Goal: Task Accomplishment & Management: Manage account settings

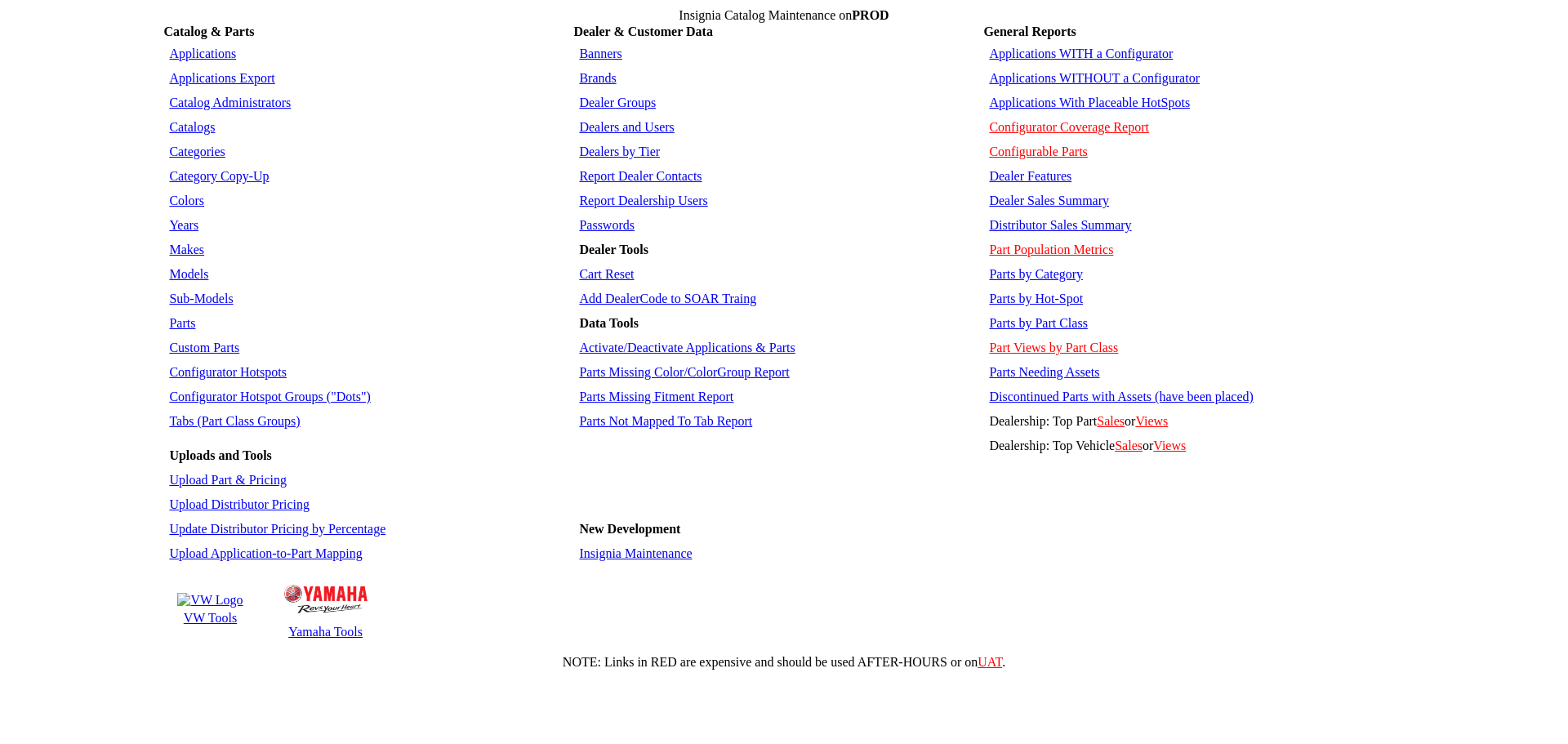
click at [589, 546] on link "Insignia Maintenance" at bounding box center [635, 553] width 113 height 14
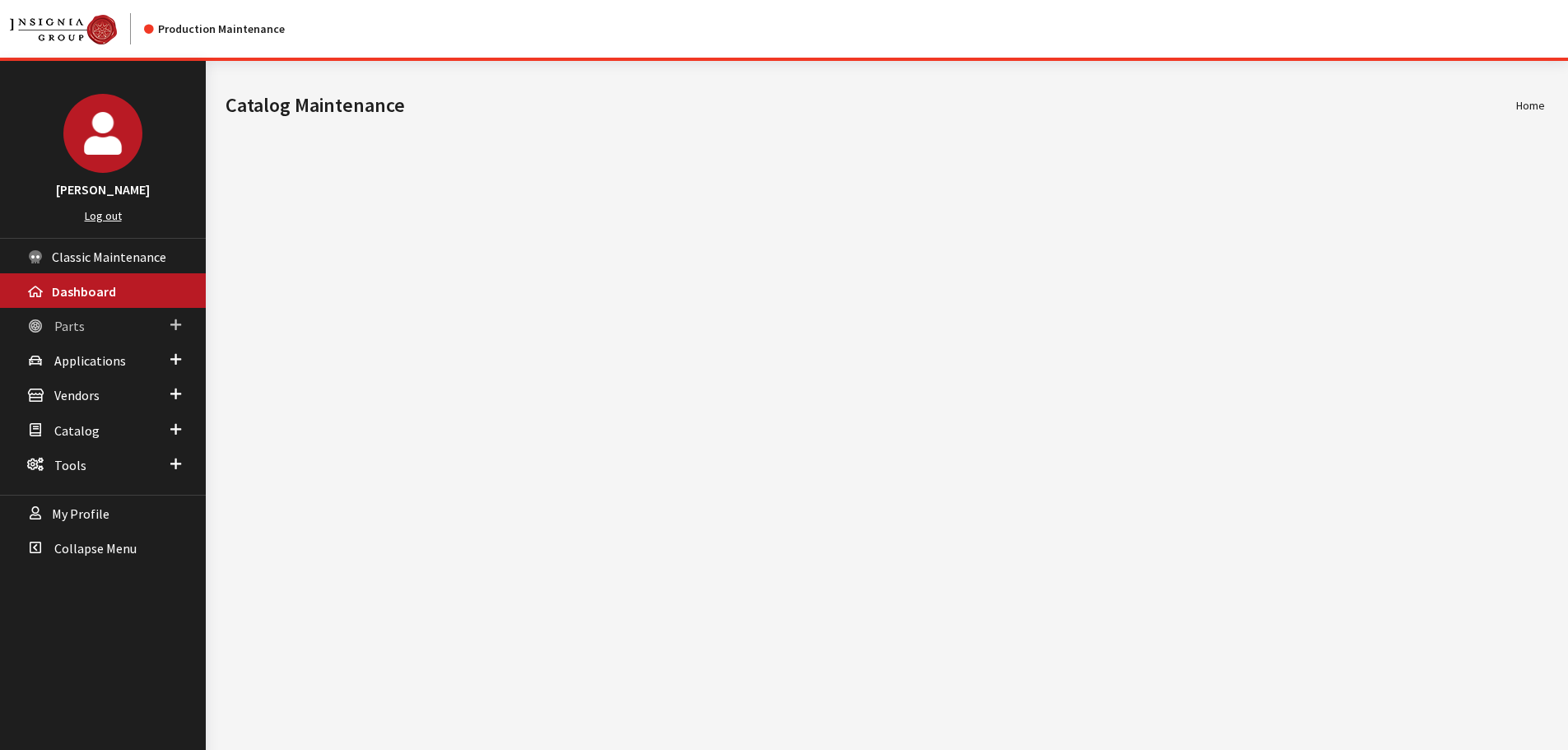
click at [59, 316] on link "Parts" at bounding box center [103, 325] width 206 height 35
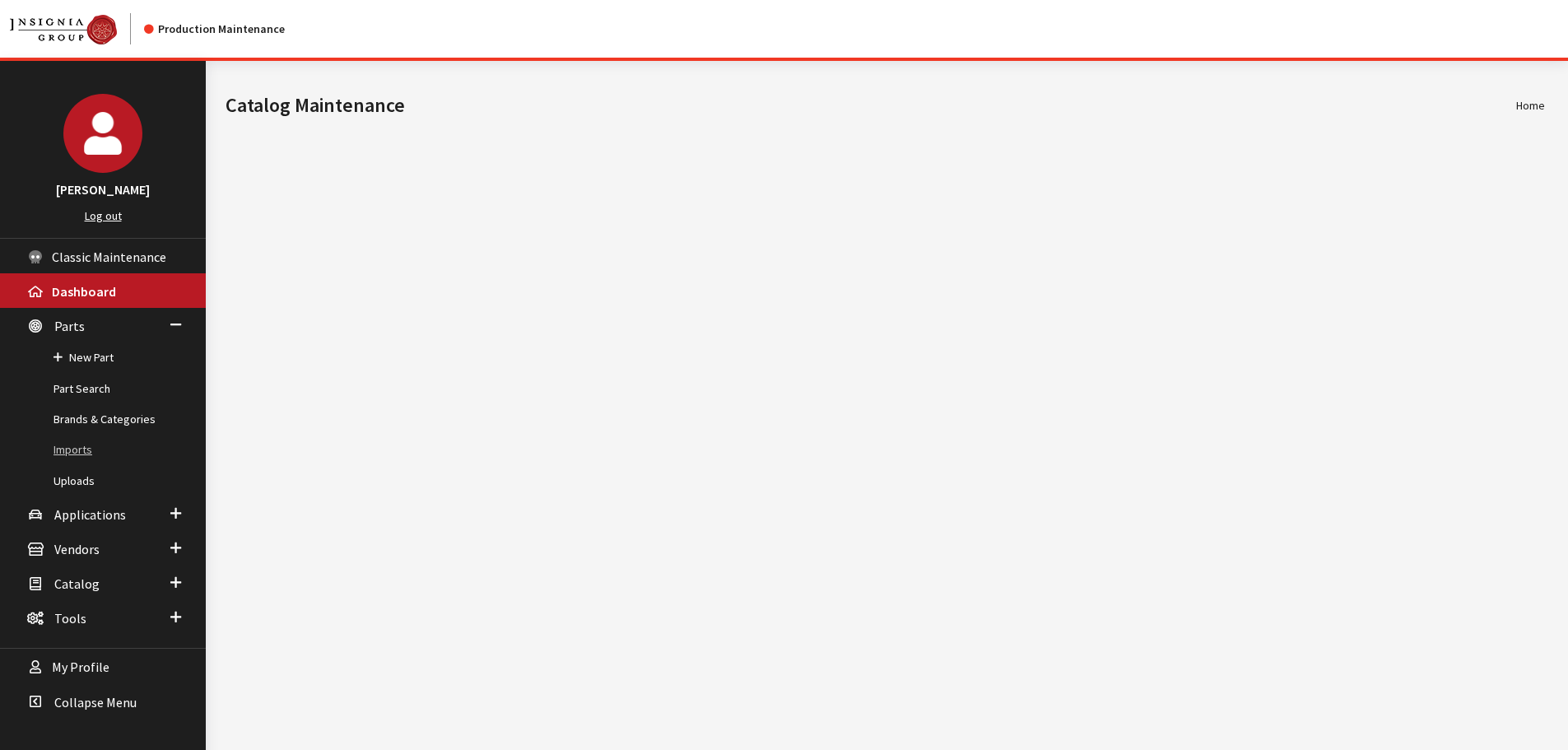
click at [68, 445] on link "Imports" at bounding box center [103, 450] width 206 height 30
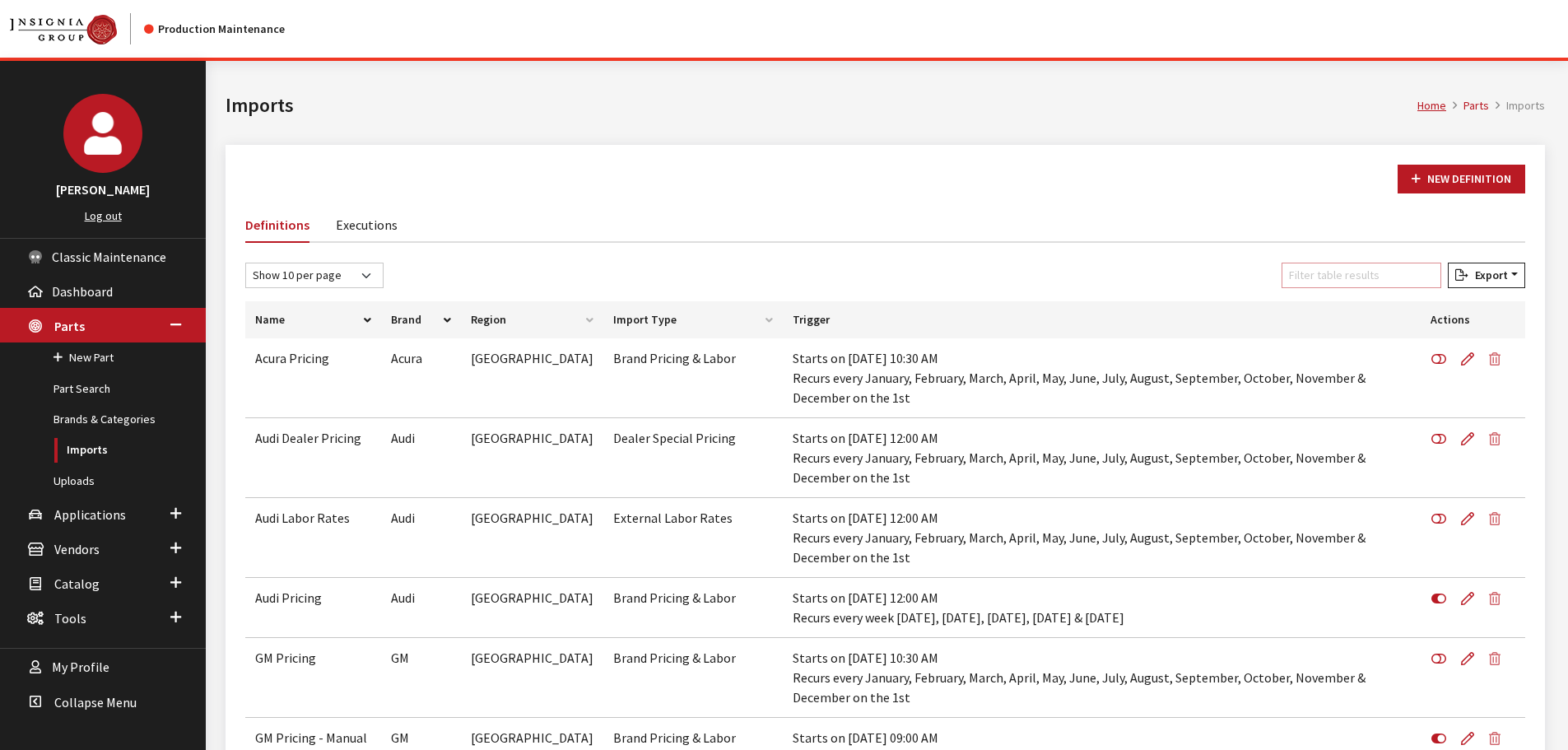
click at [1371, 278] on input "Filter table results" at bounding box center [1361, 275] width 159 height 25
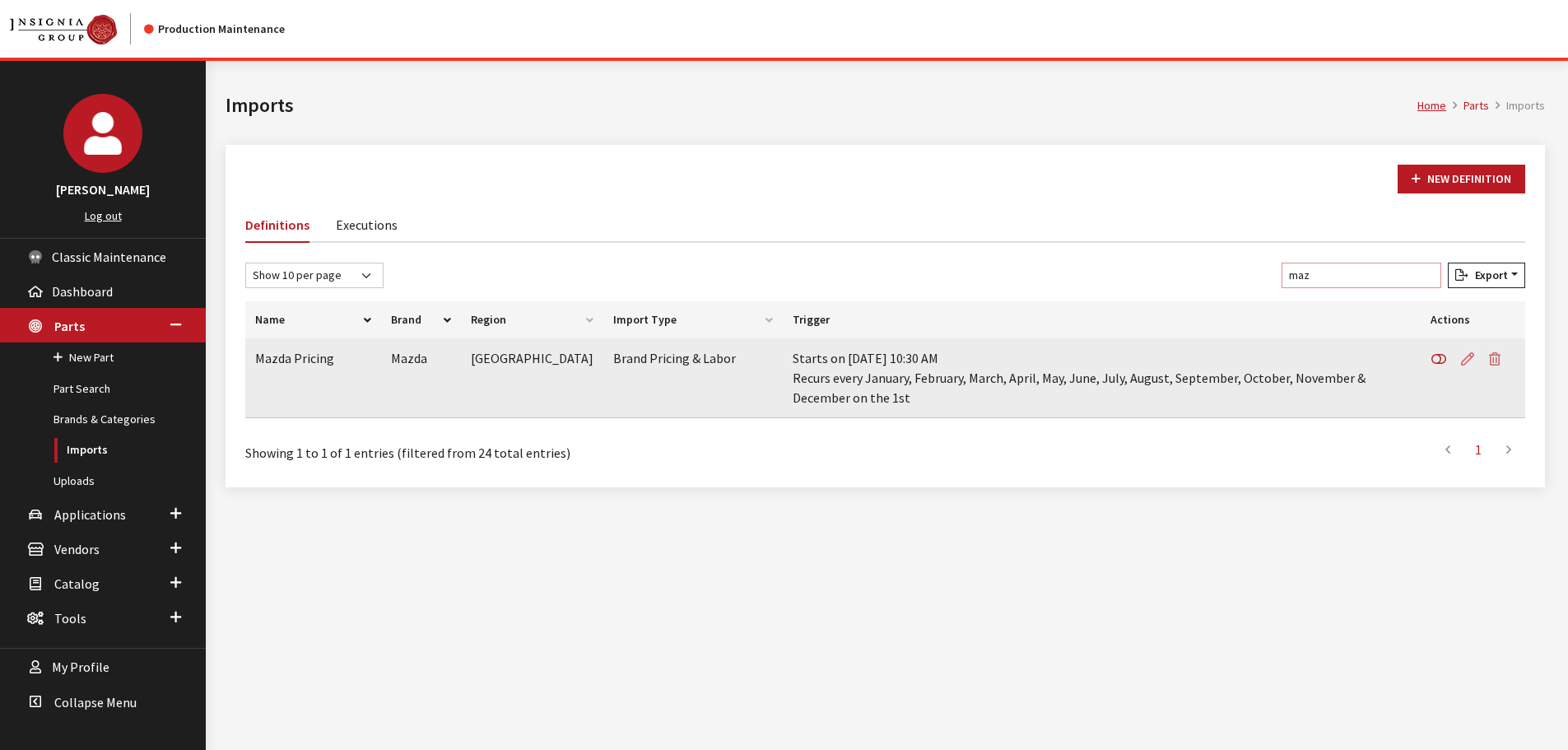
type input "maz"
click at [1468, 355] on icon at bounding box center [1468, 360] width 13 height 13
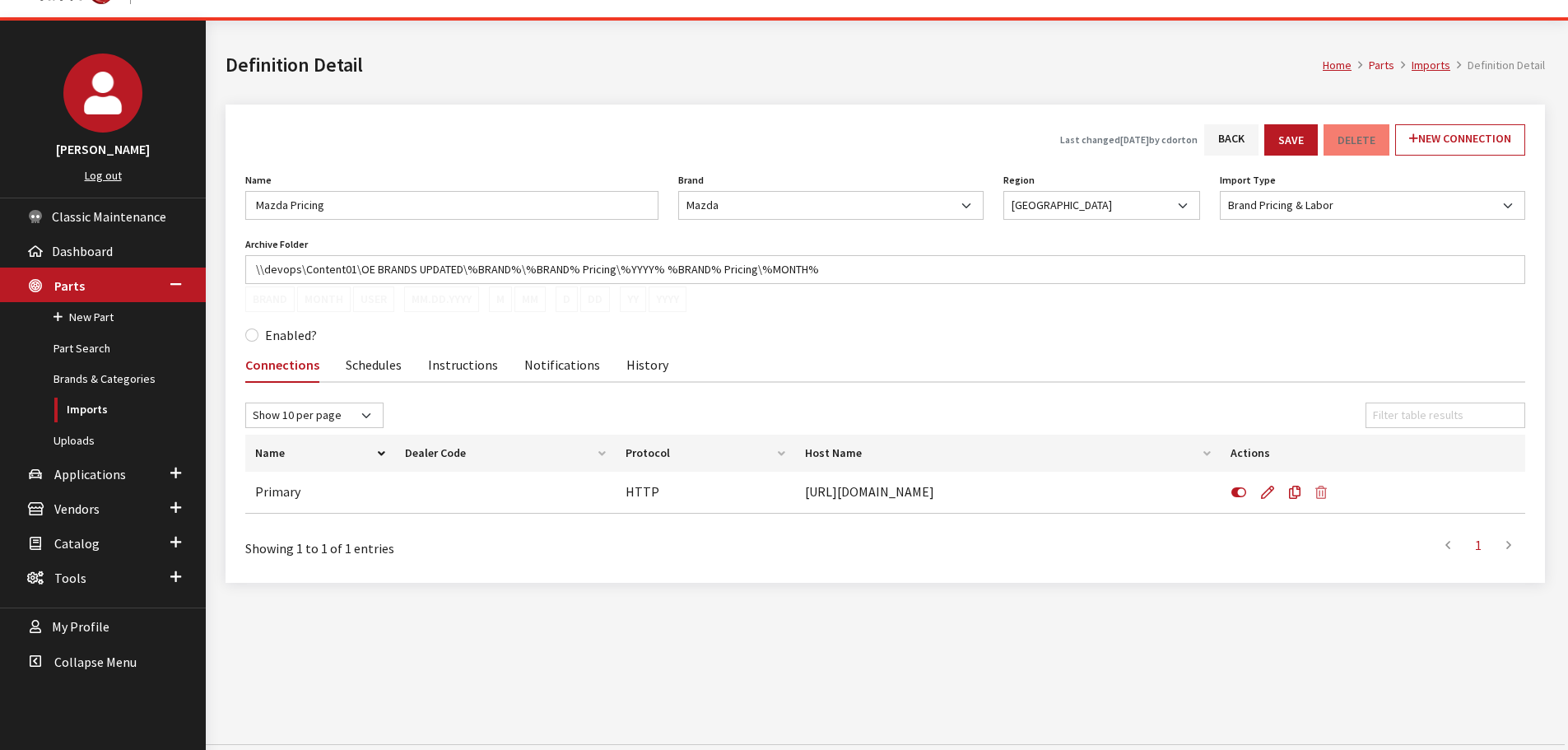
scroll to position [61, 0]
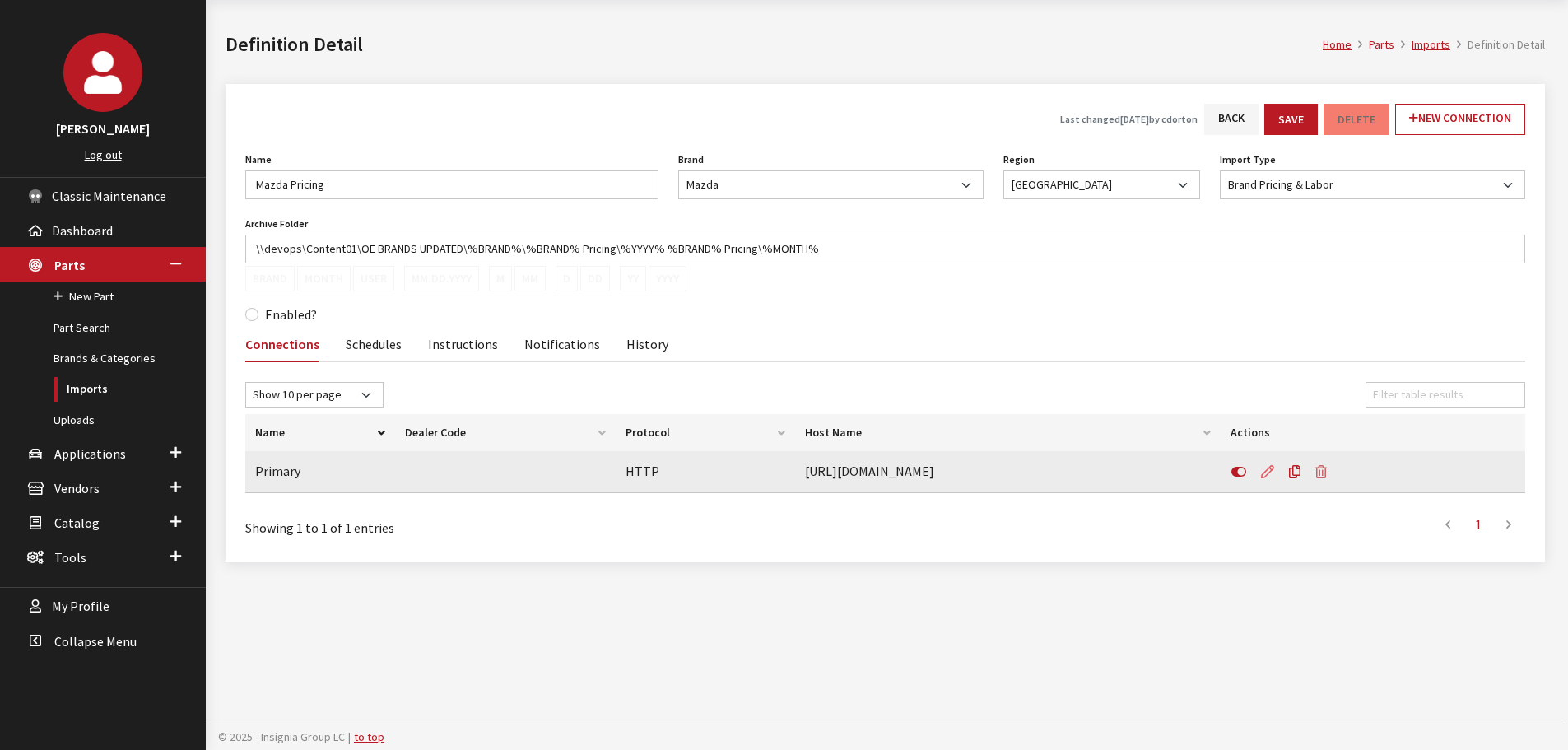
click at [1277, 470] on link at bounding box center [1267, 472] width 28 height 41
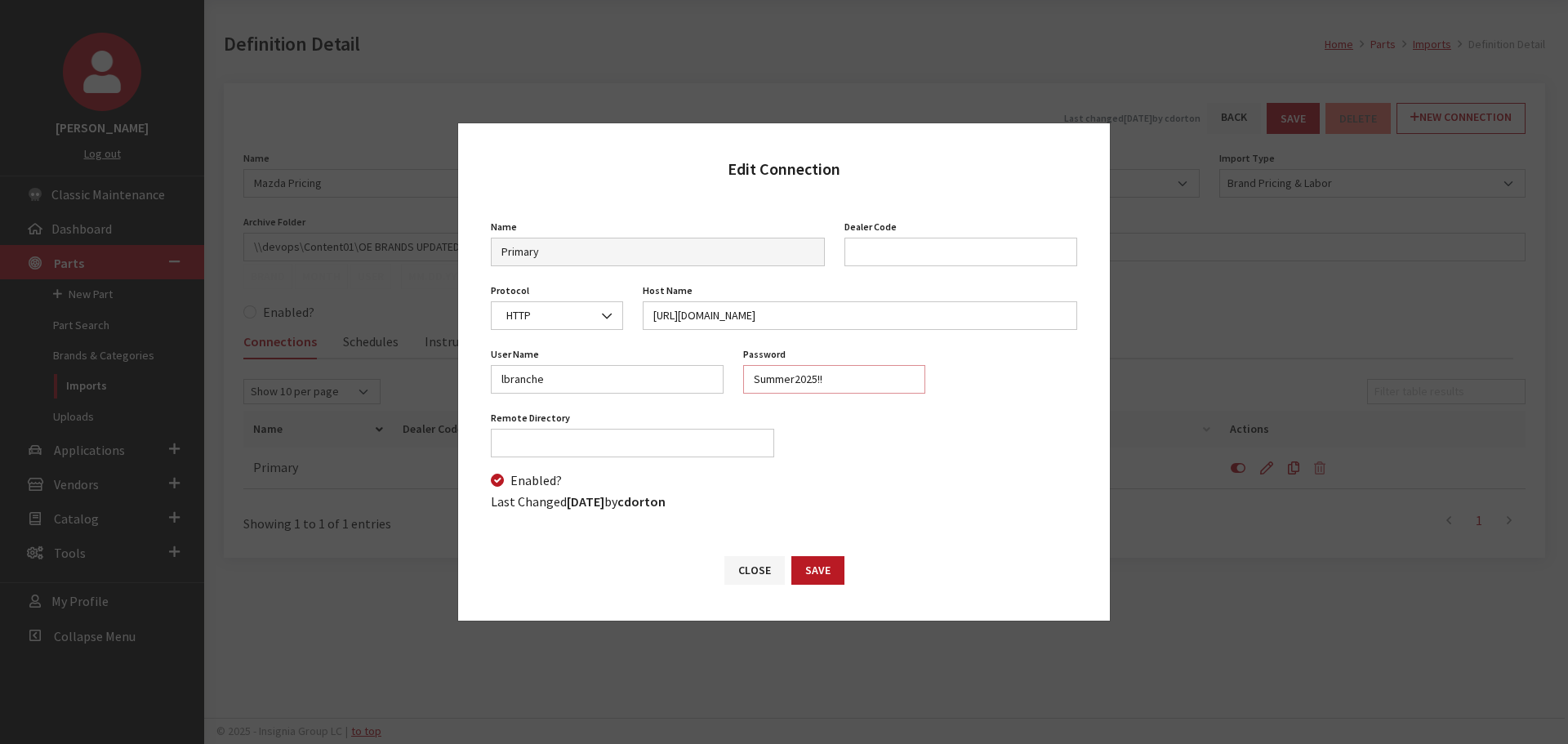
drag, startPoint x: 797, startPoint y: 380, endPoint x: 682, endPoint y: 381, distance: 115.0
click at [682, 381] on div "User Name lbranche Password Summer2025!! Password is required Mode Not Set Bina…" at bounding box center [784, 375] width 606 height 64
type input "Autumn2025!!"
click at [820, 562] on button "Save" at bounding box center [817, 571] width 53 height 28
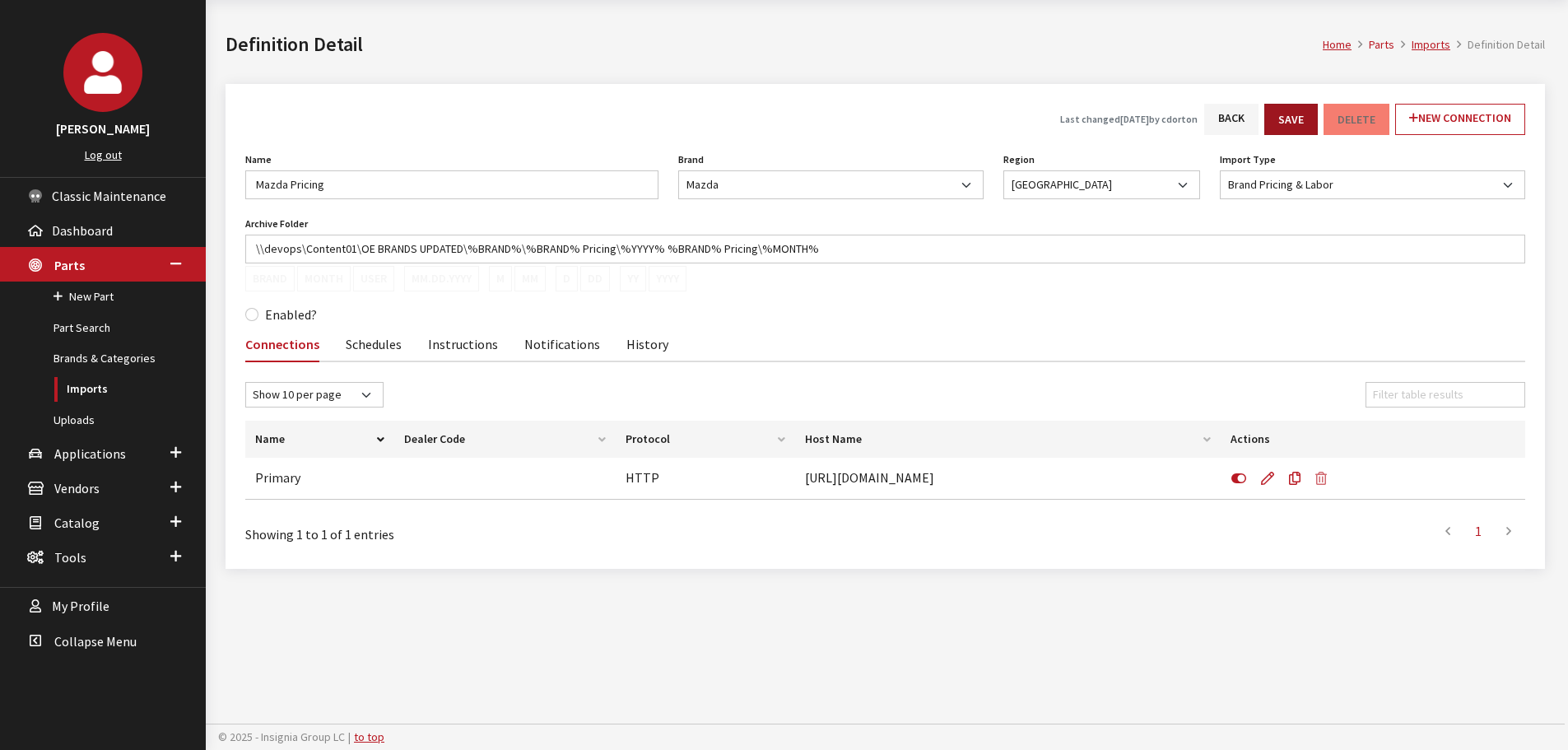
click at [1284, 116] on button "Save" at bounding box center [1291, 119] width 53 height 31
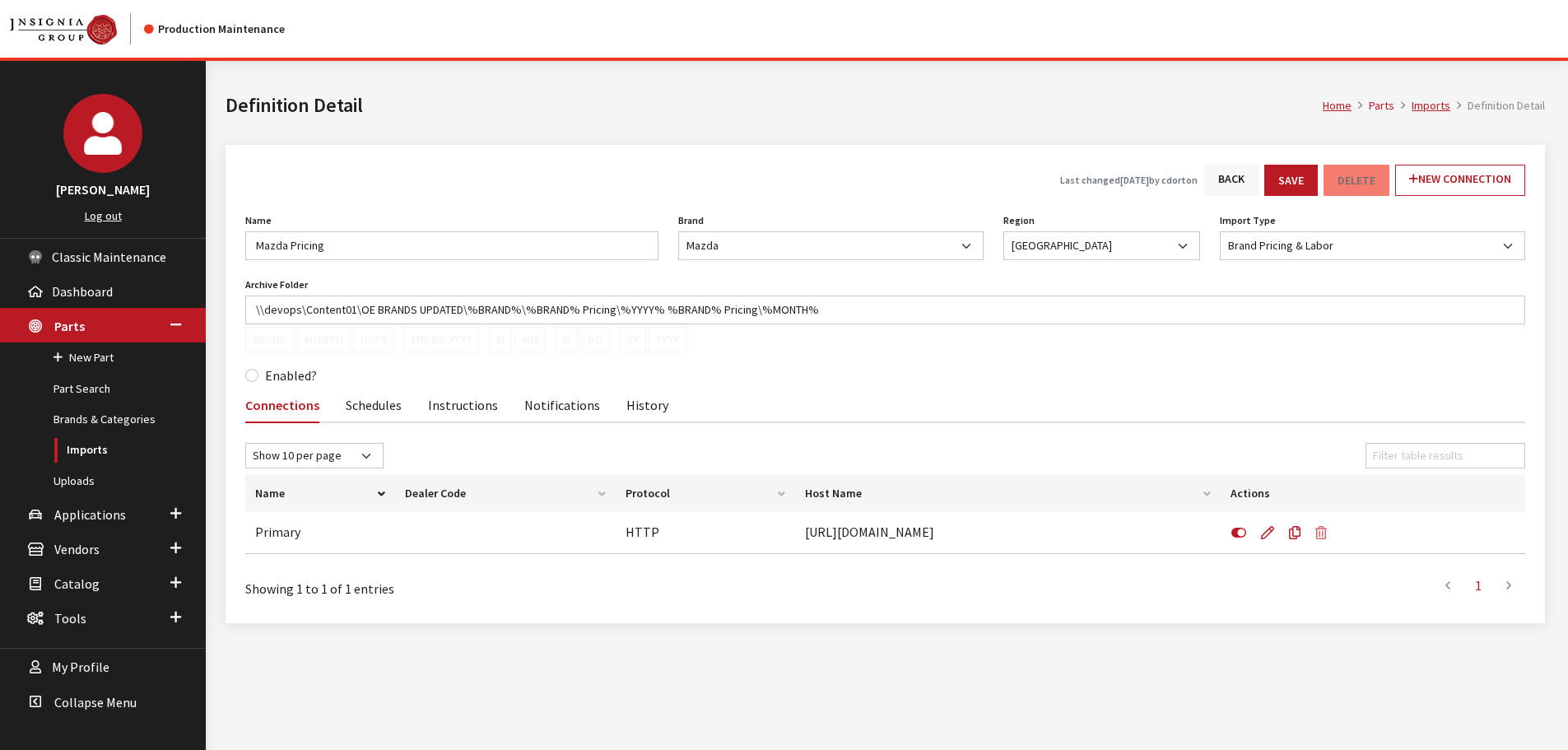
click at [1226, 183] on link "Back" at bounding box center [1231, 180] width 54 height 31
